Goal: Browse casually: Explore the website without a specific task or goal

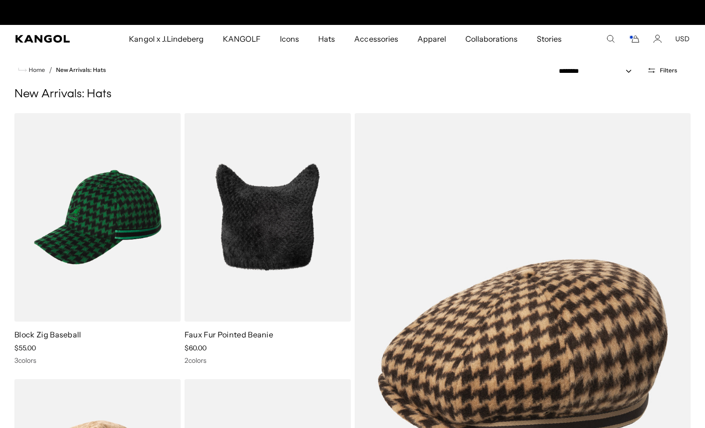
scroll to position [0, 198]
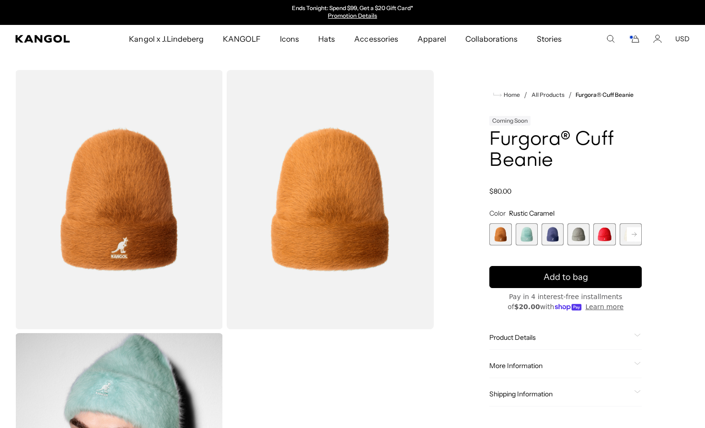
click at [524, 228] on span "2 of 7" at bounding box center [527, 234] width 22 height 22
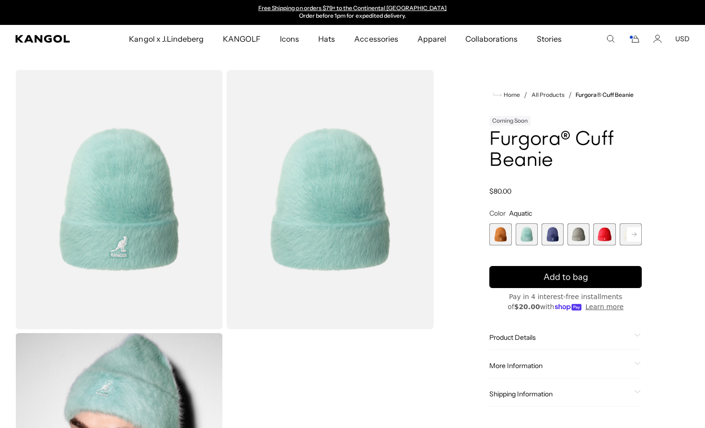
click at [545, 237] on span "3 of 7" at bounding box center [553, 234] width 22 height 22
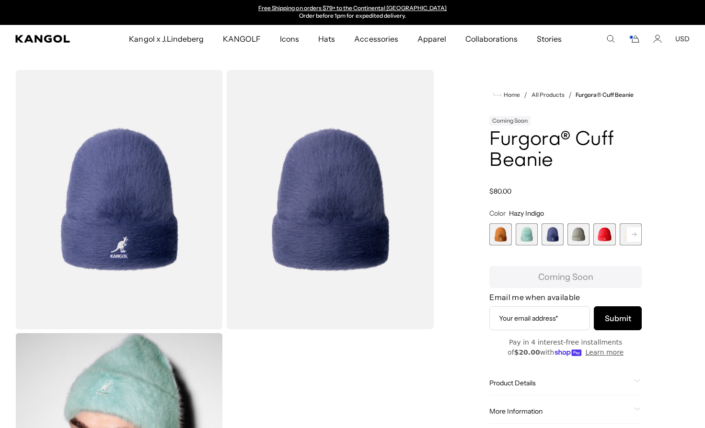
click at [579, 233] on span "4 of 7" at bounding box center [579, 234] width 22 height 22
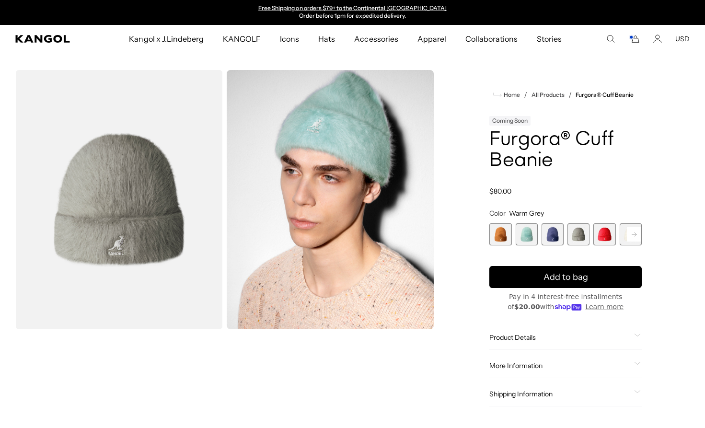
click at [606, 231] on span "5 of 7" at bounding box center [605, 234] width 22 height 22
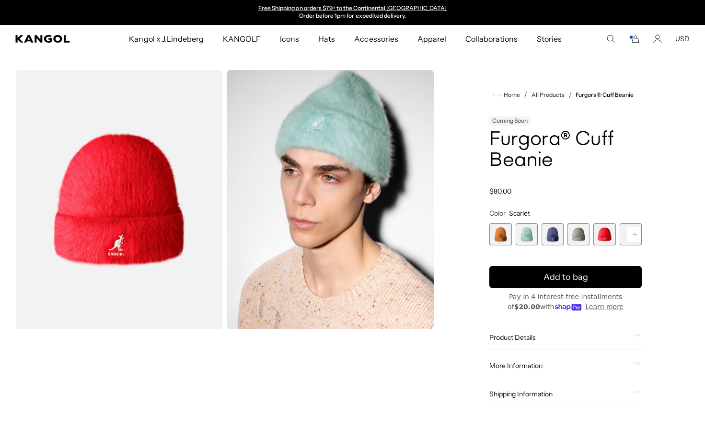
click at [632, 234] on rect at bounding box center [634, 234] width 14 height 14
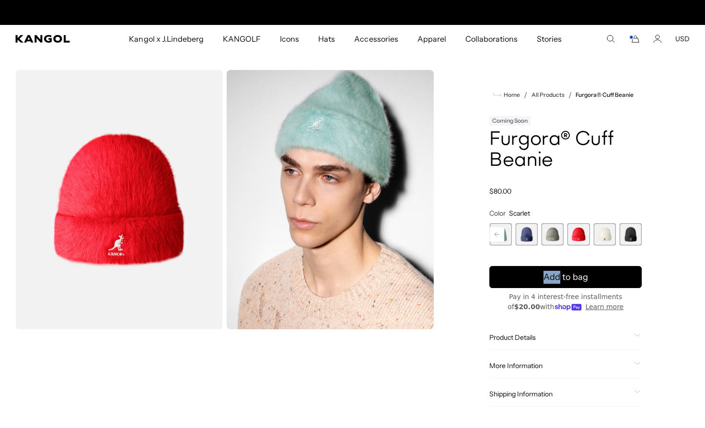
click at [632, 234] on span "7 of 7" at bounding box center [631, 234] width 22 height 22
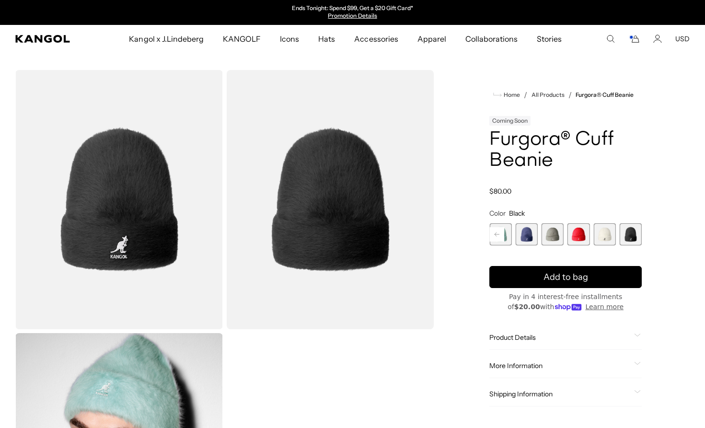
click at [609, 235] on span "6 of 7" at bounding box center [605, 234] width 22 height 22
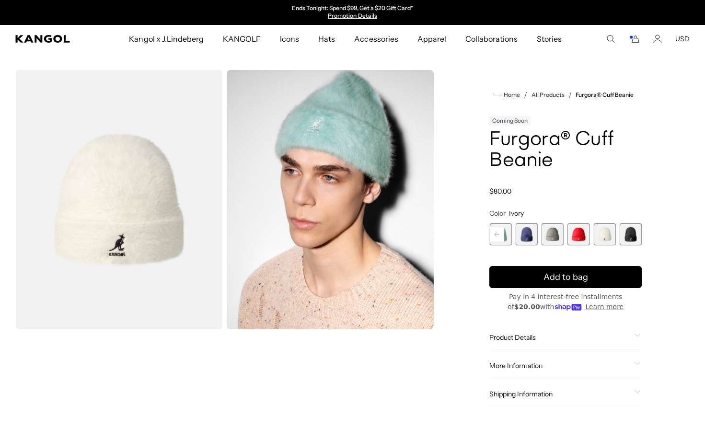
click at [523, 237] on span "3 of 7" at bounding box center [527, 234] width 22 height 22
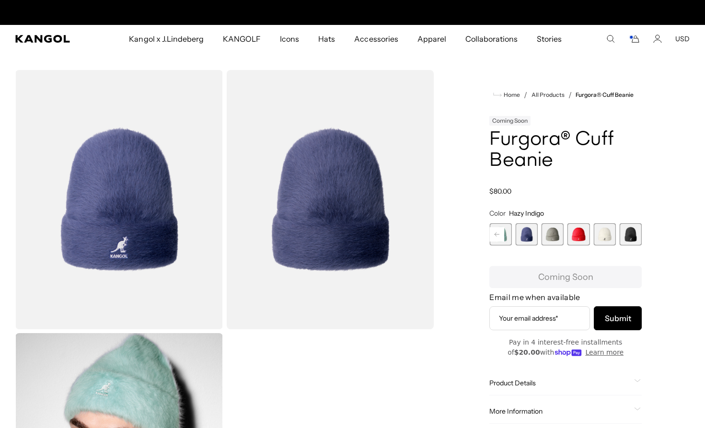
click at [540, 125] on div "Coming Soon" at bounding box center [566, 120] width 153 height 12
click at [529, 144] on h1 "Furgora® Cuff Beanie" at bounding box center [566, 150] width 153 height 42
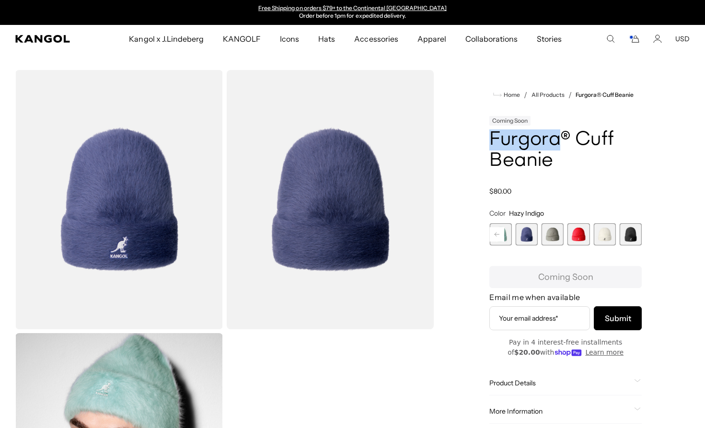
click at [529, 144] on h1 "Furgora® Cuff Beanie" at bounding box center [566, 150] width 153 height 42
copy div "Furgora® Cuff Beanie"
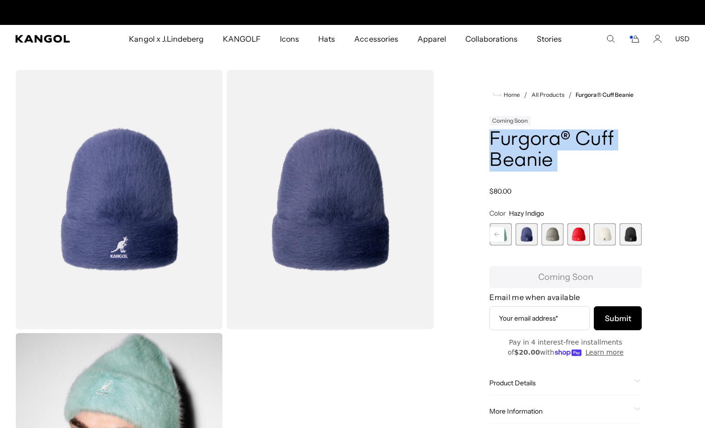
scroll to position [0, 0]
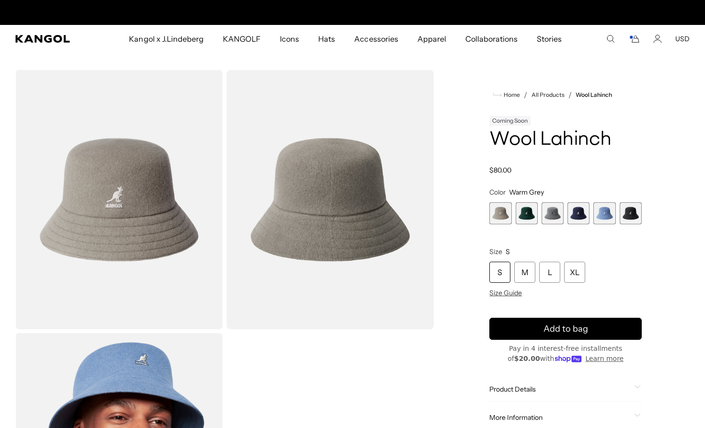
scroll to position [0, 198]
click at [525, 209] on span "2 of 6" at bounding box center [527, 213] width 22 height 22
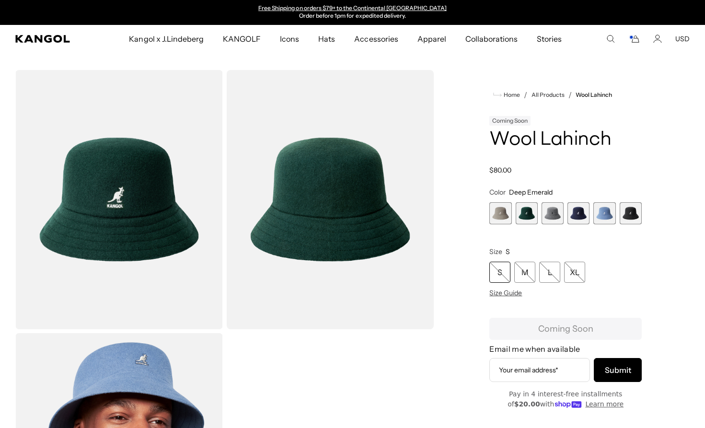
click at [543, 210] on span "3 of 6" at bounding box center [553, 213] width 22 height 22
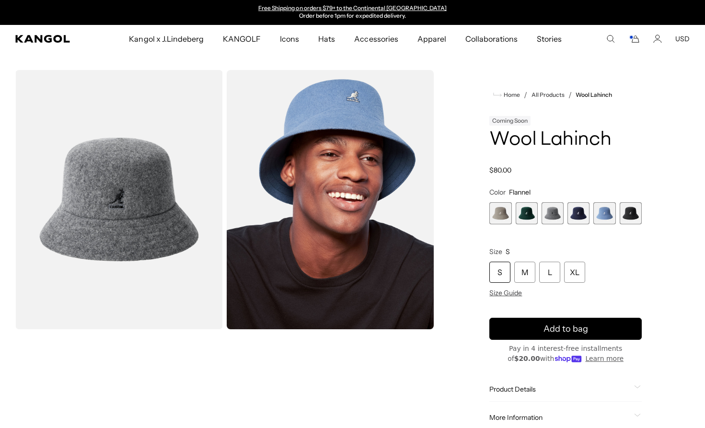
click at [572, 213] on span "4 of 6" at bounding box center [579, 213] width 22 height 22
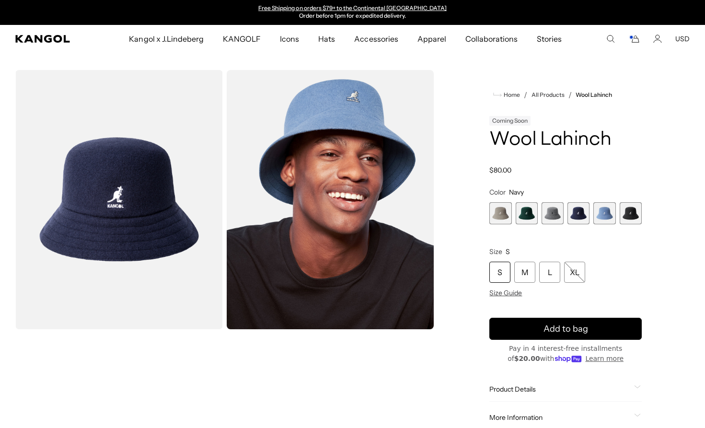
click at [606, 211] on span "5 of 6" at bounding box center [605, 213] width 22 height 22
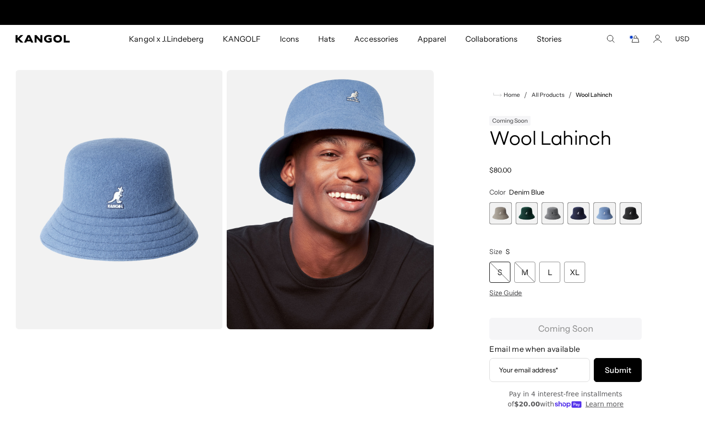
click at [631, 210] on span "6 of 6" at bounding box center [631, 213] width 22 height 22
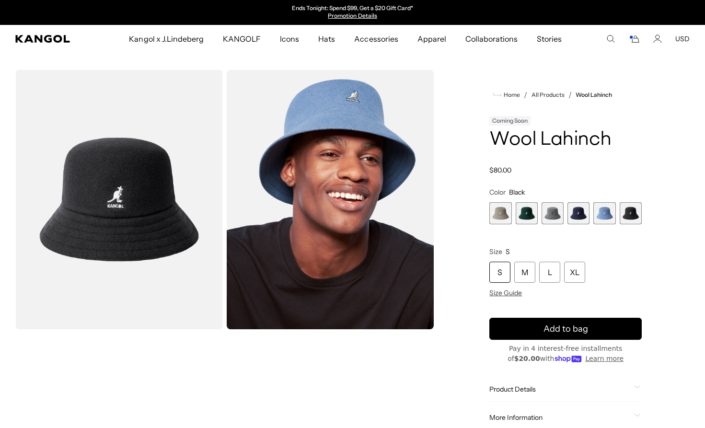
click at [552, 147] on h1 "Wool Lahinch" at bounding box center [566, 139] width 153 height 21
copy div "Wool Lahinch"
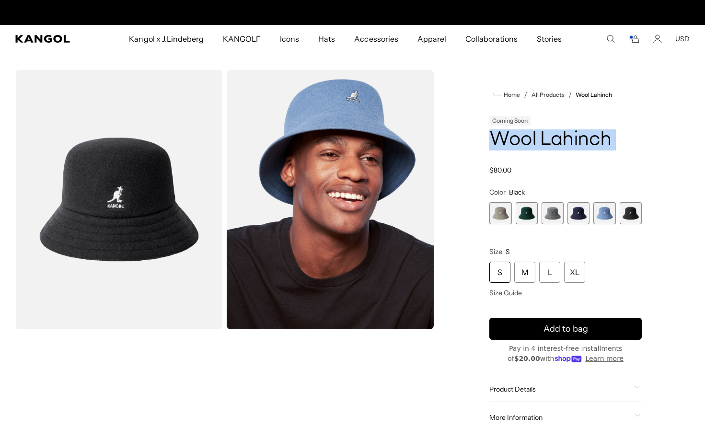
scroll to position [0, 198]
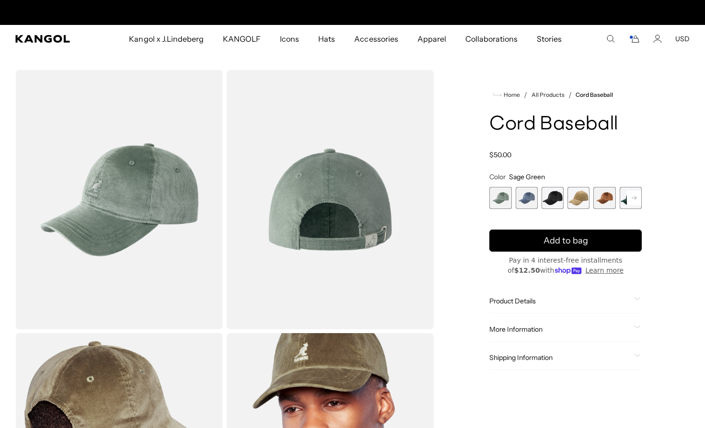
scroll to position [0, 198]
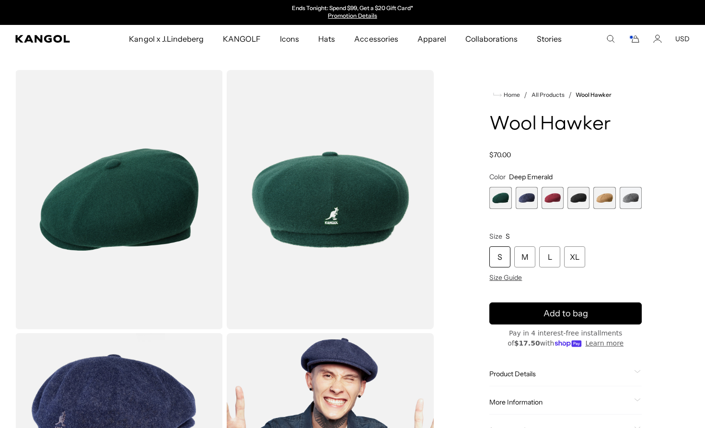
scroll to position [0, 198]
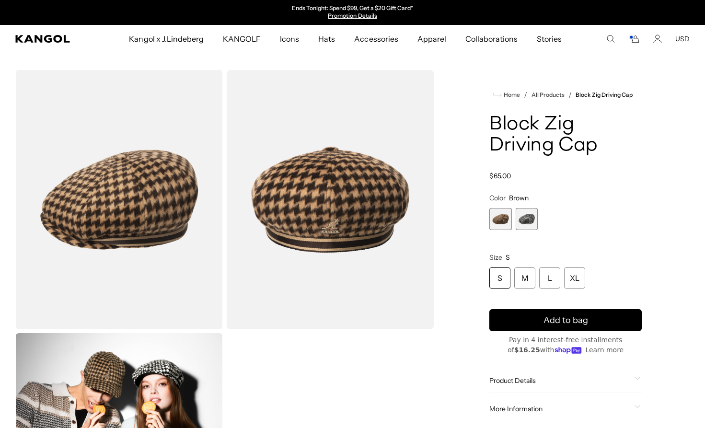
scroll to position [0, 198]
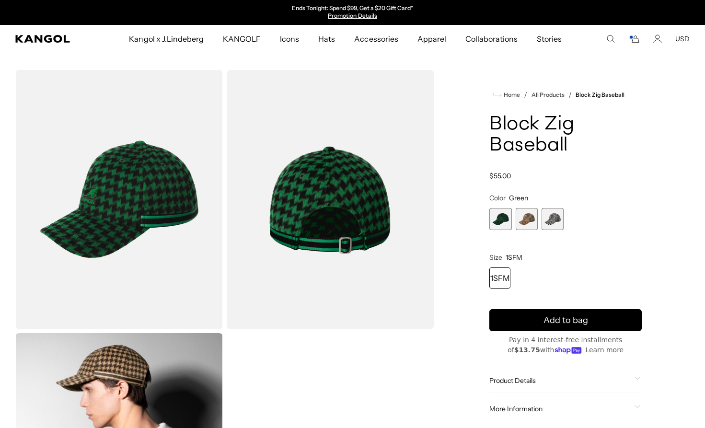
scroll to position [0, 198]
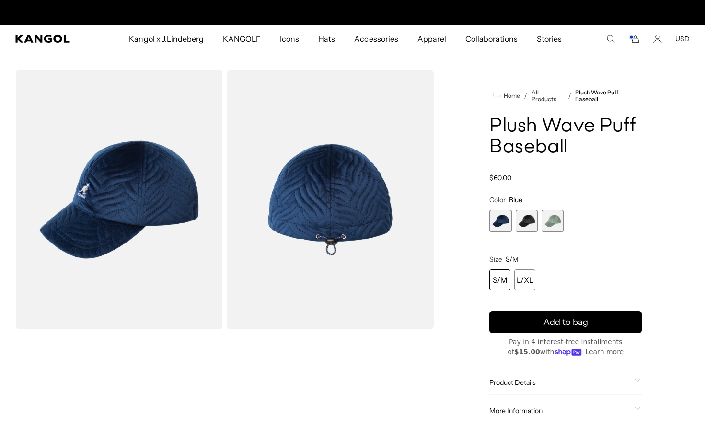
click at [552, 223] on span "3 of 3" at bounding box center [553, 221] width 22 height 22
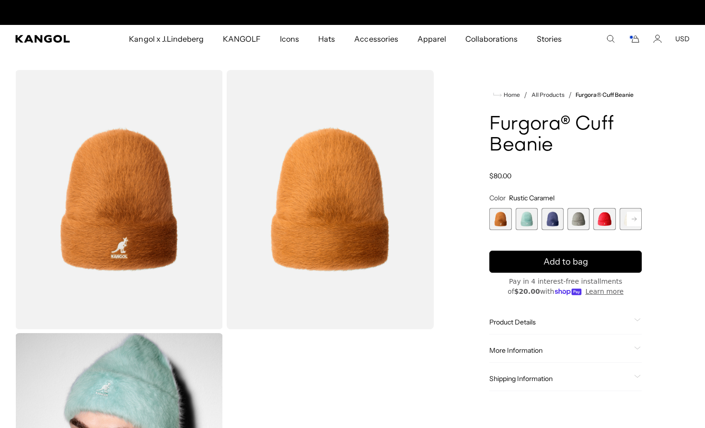
scroll to position [0, 198]
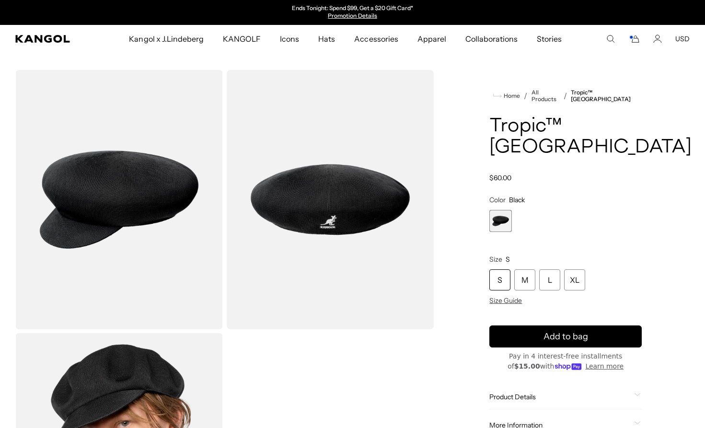
scroll to position [0, 198]
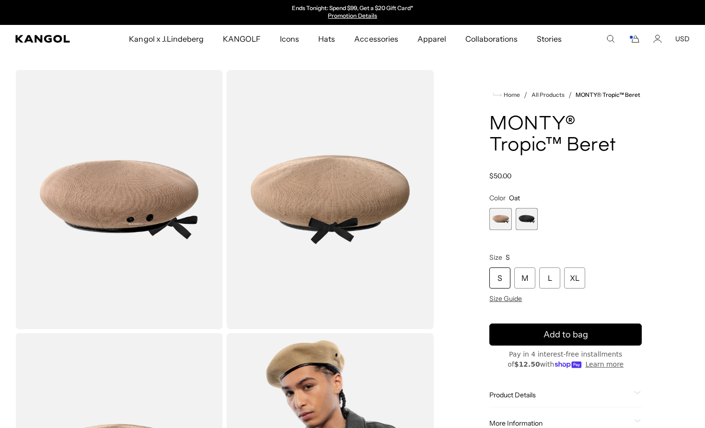
scroll to position [0, 198]
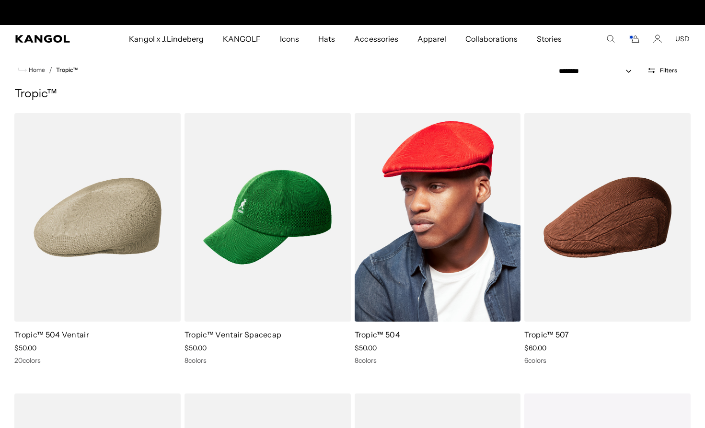
scroll to position [0, 198]
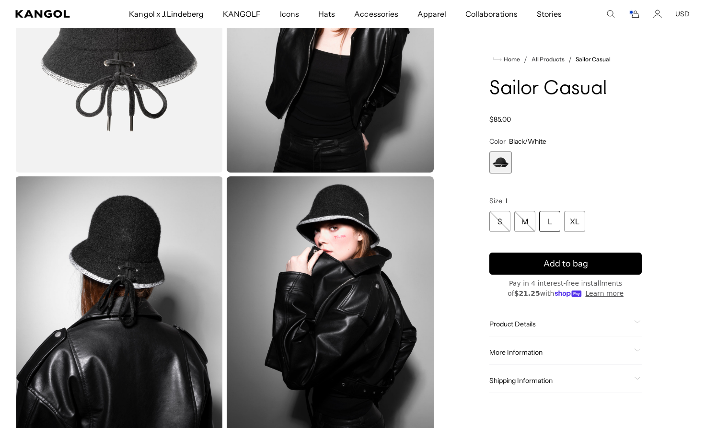
scroll to position [423, 0]
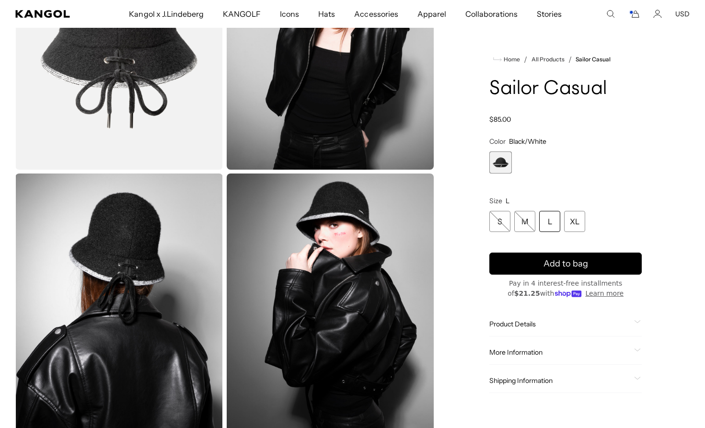
click at [572, 94] on h1 "Sailor Casual" at bounding box center [566, 89] width 153 height 21
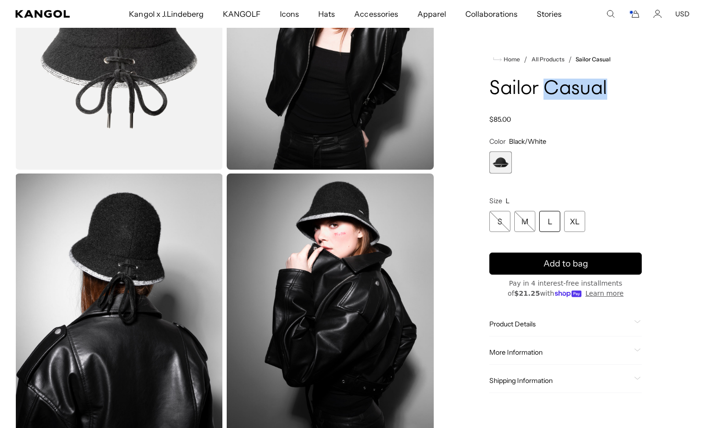
click at [572, 94] on h1 "Sailor Casual" at bounding box center [566, 89] width 153 height 21
copy div "Sailor Casual"
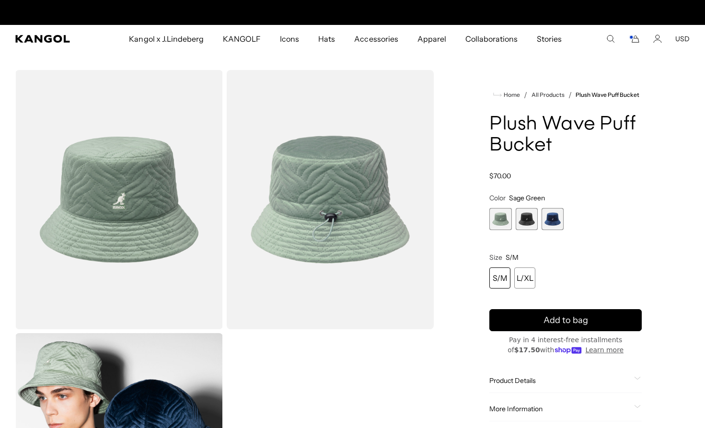
scroll to position [0, 198]
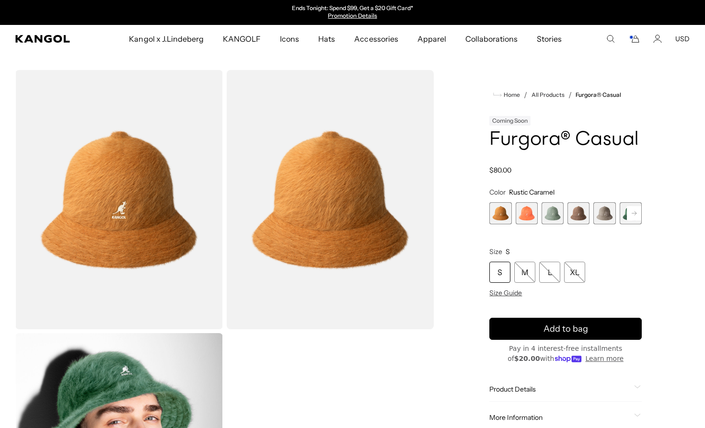
click at [598, 212] on span "5 of 12" at bounding box center [605, 213] width 22 height 22
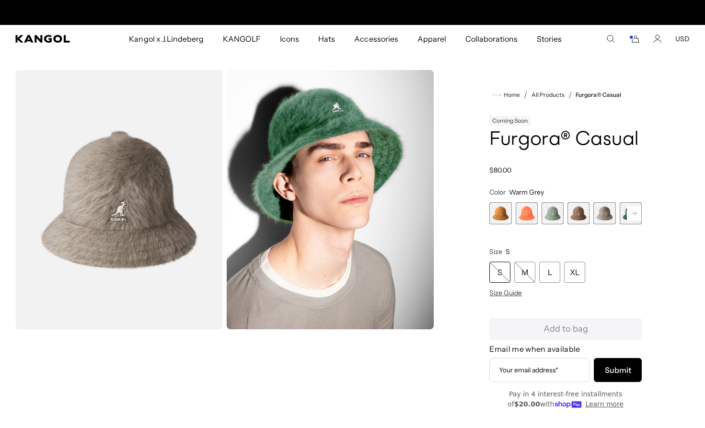
scroll to position [0, 198]
click at [576, 212] on span "4 of 12" at bounding box center [579, 213] width 22 height 22
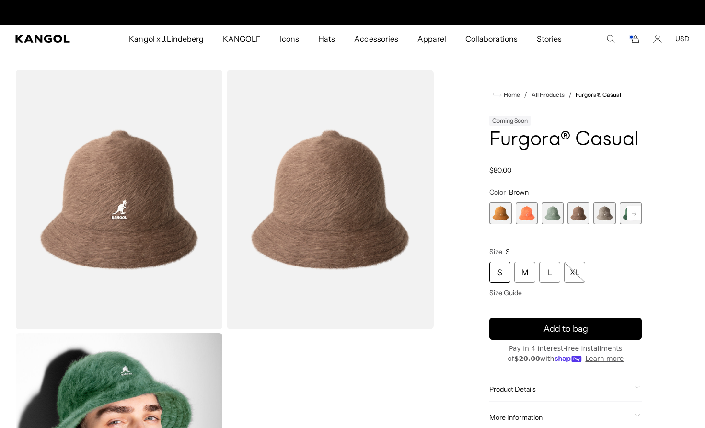
scroll to position [0, 198]
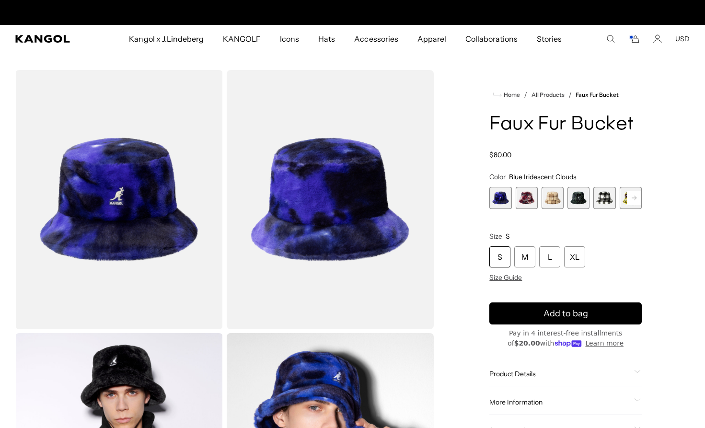
scroll to position [0, 198]
click at [542, 124] on h1 "Faux Fur Bucket" at bounding box center [566, 124] width 153 height 21
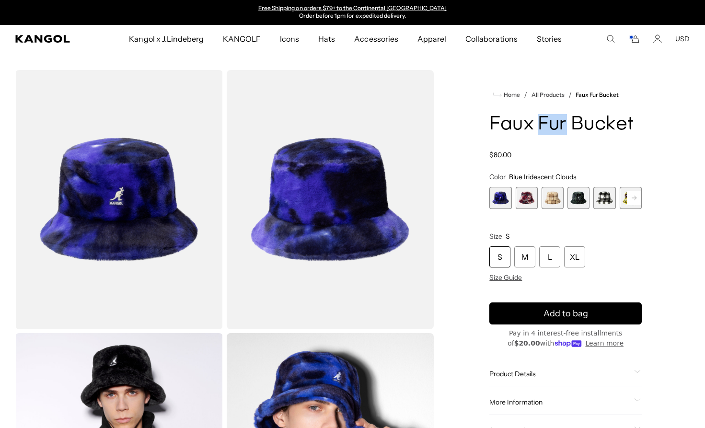
click at [542, 124] on h1 "Faux Fur Bucket" at bounding box center [566, 124] width 153 height 21
copy div "Faux Fur Bucket"
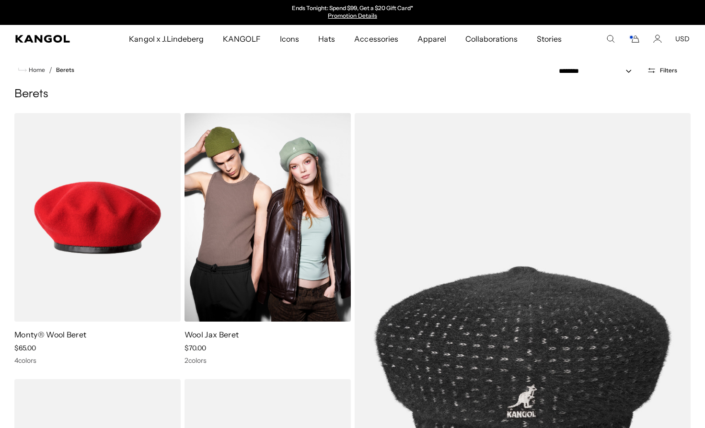
click at [294, 207] on img at bounding box center [268, 217] width 166 height 209
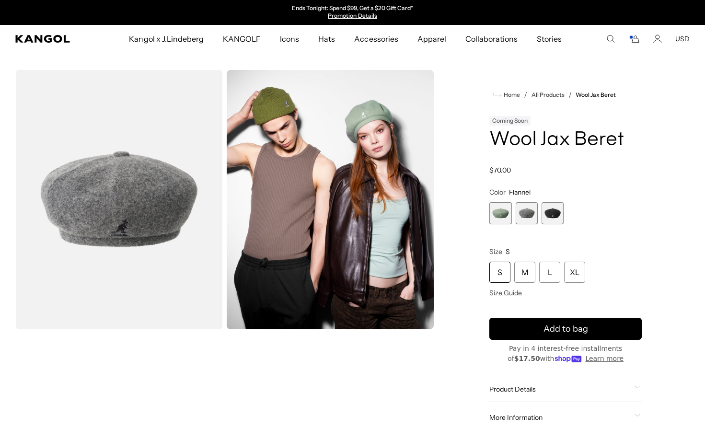
click at [501, 213] on span "1 of 3" at bounding box center [501, 213] width 22 height 22
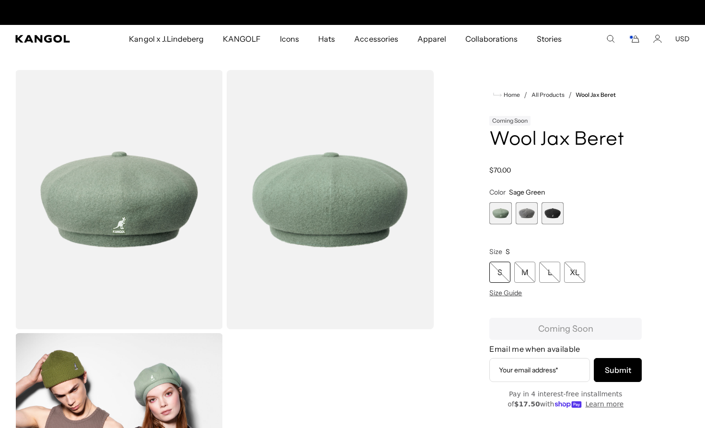
scroll to position [0, 198]
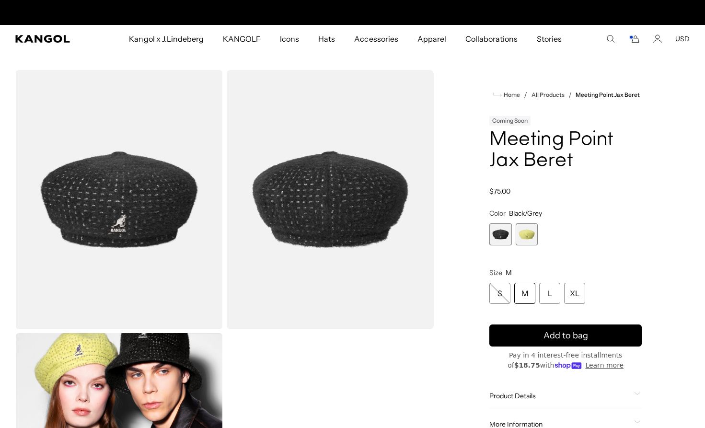
scroll to position [0, 198]
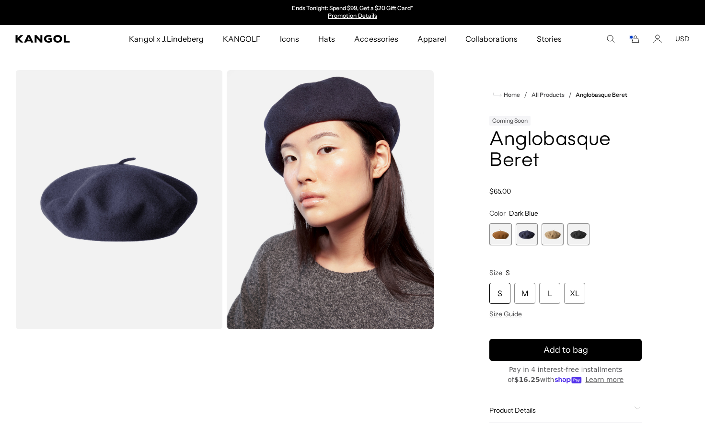
click at [506, 153] on h1 "Anglobasque Beret" at bounding box center [566, 150] width 153 height 42
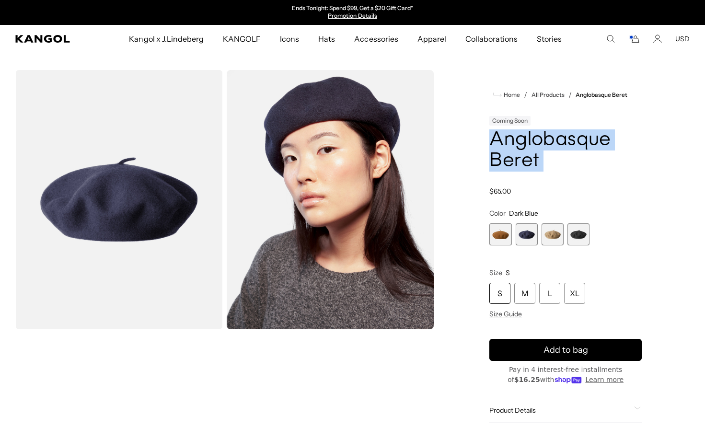
click at [506, 153] on h1 "Anglobasque Beret" at bounding box center [566, 150] width 153 height 42
copy div "Anglobasque Beret"
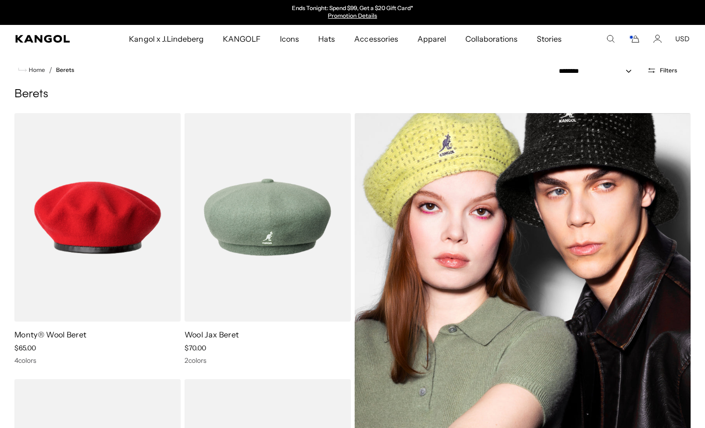
scroll to position [0, 198]
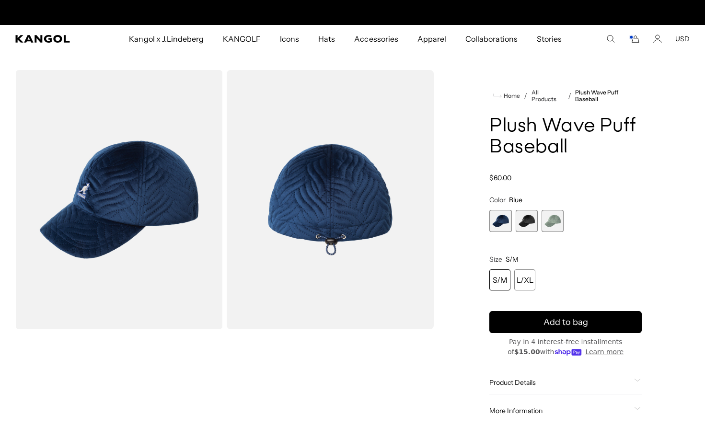
scroll to position [0, 198]
